Goal: Task Accomplishment & Management: Complete application form

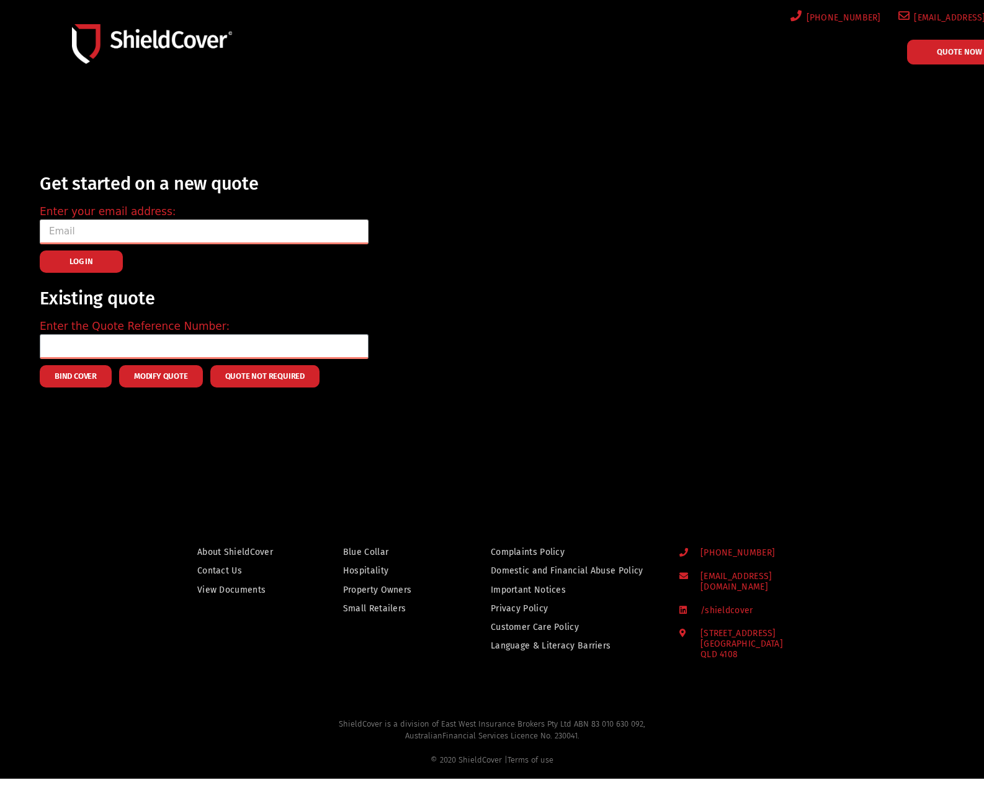
click at [115, 222] on input "email" at bounding box center [204, 232] width 329 height 25
type input "[EMAIL_ADDRESS][DOMAIN_NAME]"
click at [108, 259] on button "LOG IN" at bounding box center [81, 262] width 83 height 22
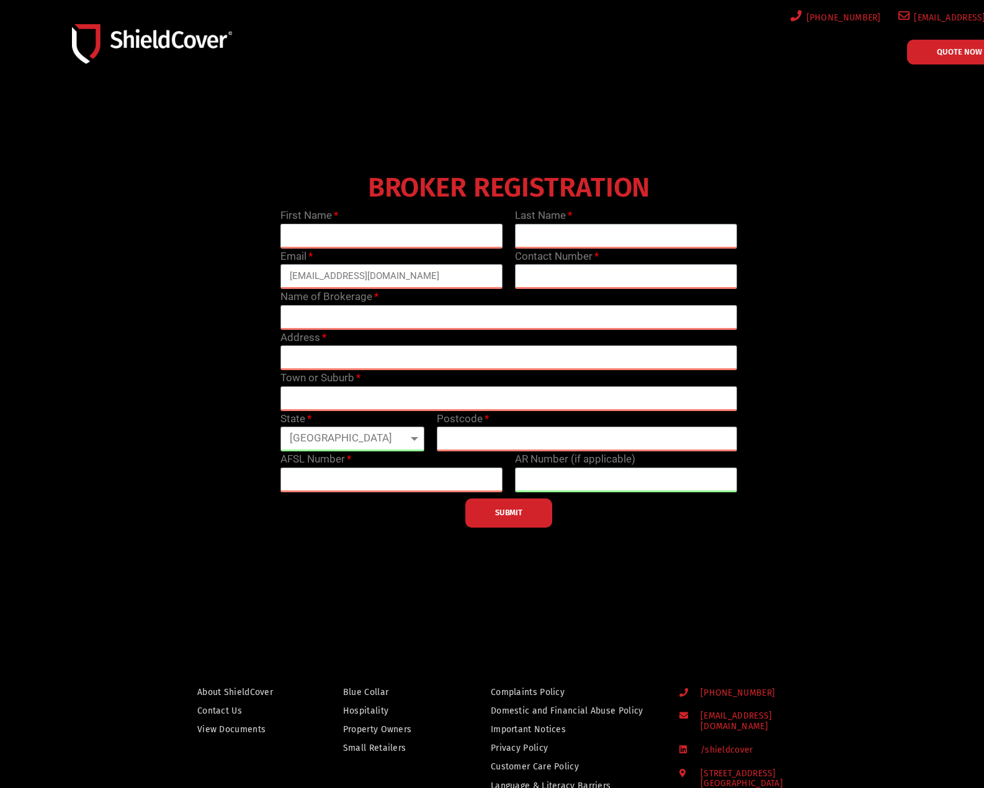
click at [329, 241] on input "text" at bounding box center [391, 236] width 222 height 25
click at [179, 310] on div "BROKER REGISTRATION First Name Last Name Email [EMAIL_ADDRESS][PERSON_NAME][DOM…" at bounding box center [509, 348] width 938 height 360
click at [306, 274] on input "[EMAIL_ADDRESS][DOMAIN_NAME]" at bounding box center [391, 276] width 222 height 25
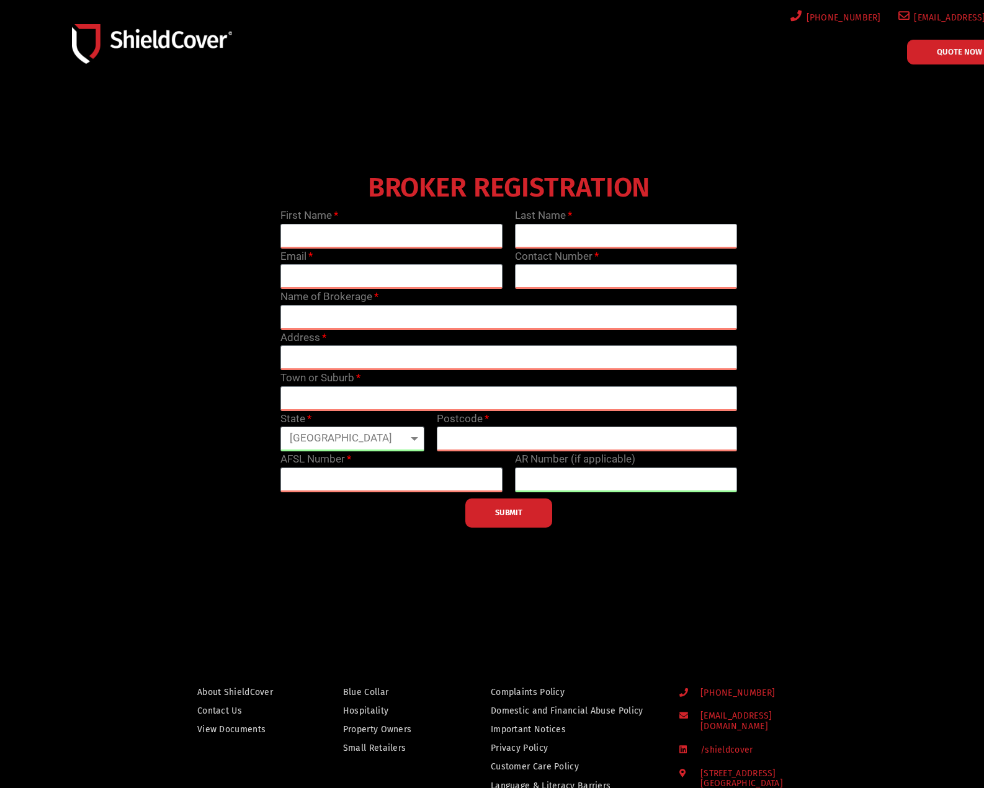
click at [120, 364] on div "BROKER REGISTRATION First Name Last Name Email Contact Number Name of Brokerage…" at bounding box center [509, 348] width 938 height 360
click at [934, 53] on link "QUOTE NOW" at bounding box center [959, 52] width 105 height 25
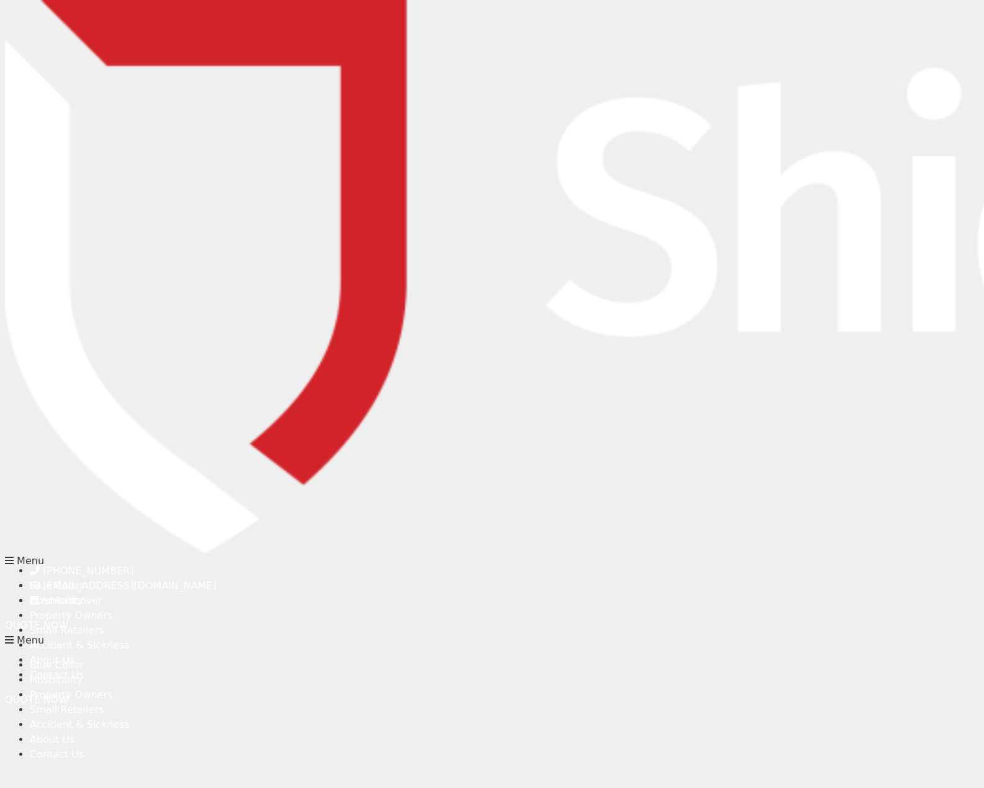
type input "lz@akinsurance.com.au"
